Goal: Share content: Share content

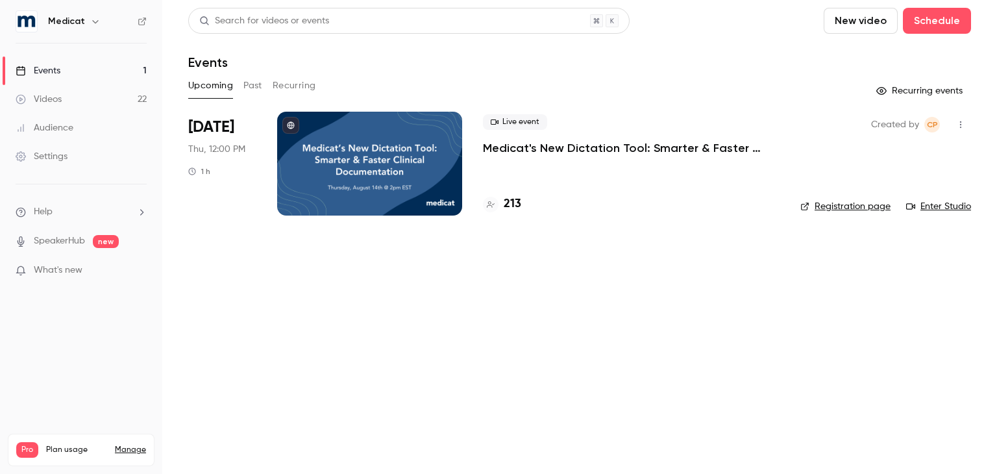
click at [868, 62] on div "Events" at bounding box center [579, 63] width 783 height 16
click at [928, 25] on button "Schedule" at bounding box center [937, 21] width 68 height 26
click at [736, 97] on div at bounding box center [498, 237] width 997 height 474
click at [543, 151] on p "Medicat's New Dictation Tool: Smarter & Faster Clinical Documentation" at bounding box center [631, 148] width 297 height 16
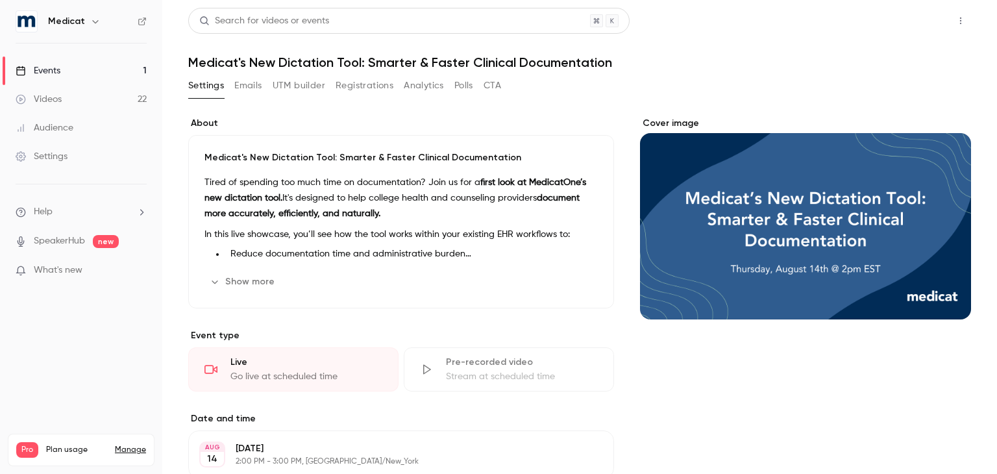
click at [919, 23] on button "Share" at bounding box center [914, 21] width 51 height 26
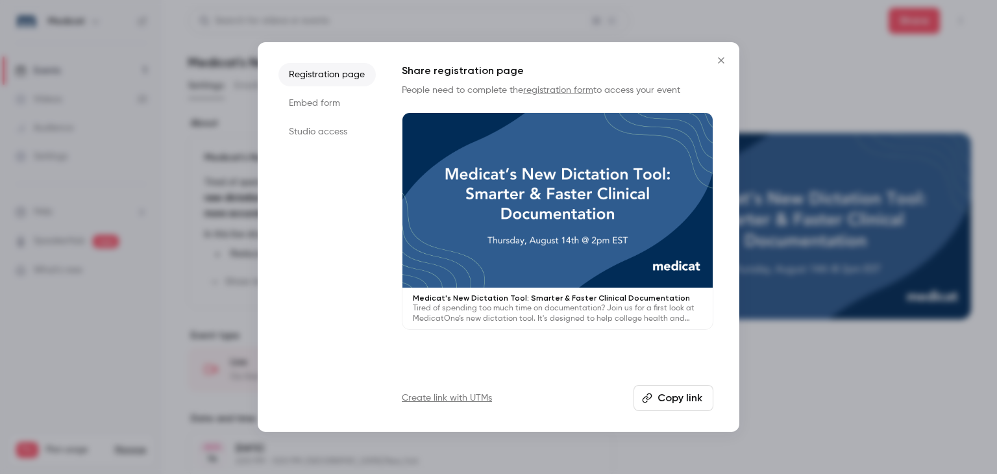
click at [355, 128] on li "Studio access" at bounding box center [327, 131] width 97 height 23
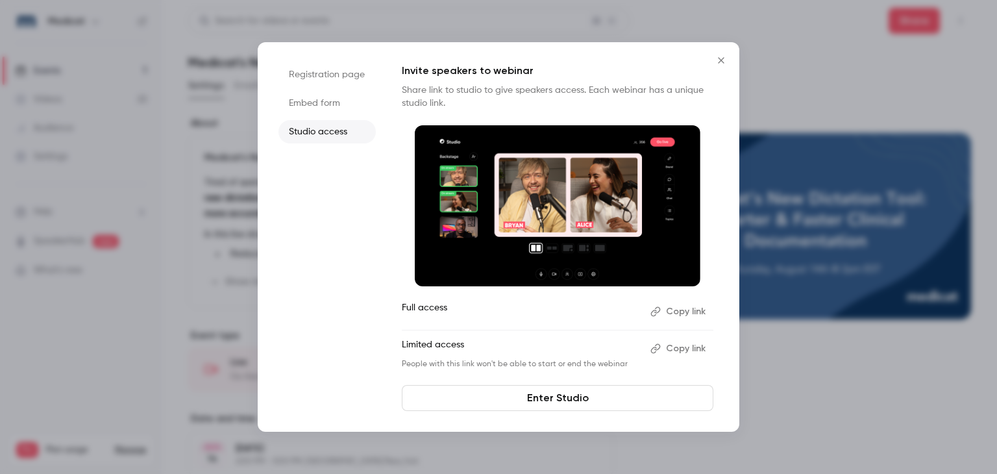
click at [692, 351] on button "Copy link" at bounding box center [679, 348] width 68 height 21
click at [551, 401] on link "Enter Studio" at bounding box center [558, 398] width 312 height 26
